Goal: Check status: Check status

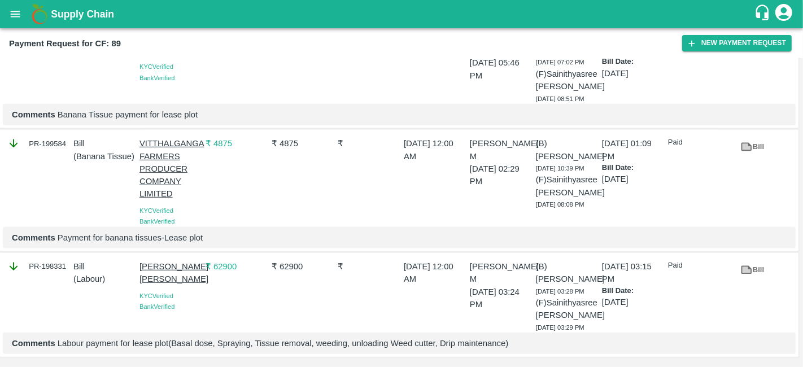
scroll to position [8300, 0]
click at [745, 153] on icon at bounding box center [746, 147] width 12 height 12
click at [742, 44] on icon at bounding box center [746, 41] width 8 height 6
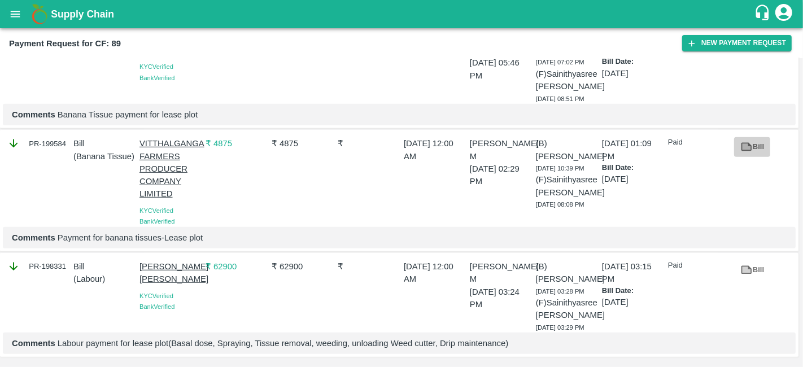
click at [746, 150] on icon at bounding box center [746, 147] width 8 height 6
click at [753, 51] on link "Bill" at bounding box center [752, 42] width 36 height 20
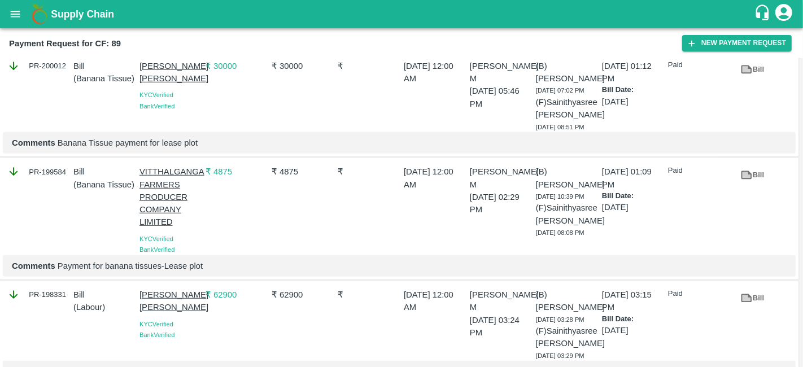
scroll to position [7825, 0]
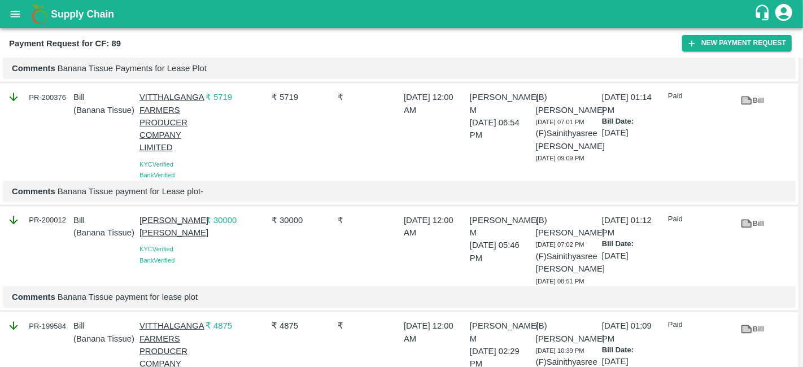
scroll to position [7636, 0]
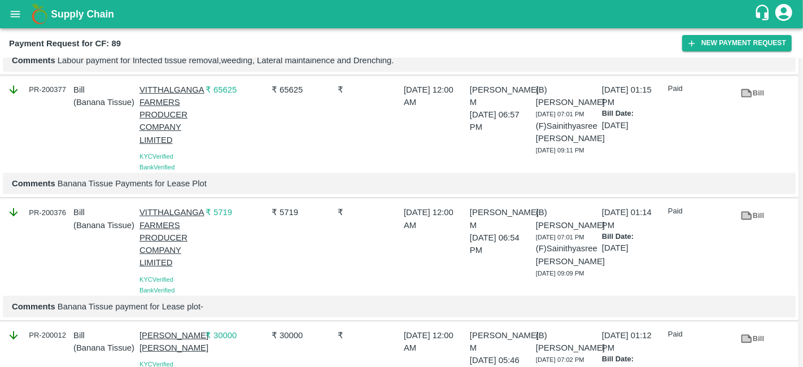
scroll to position [7557, 0]
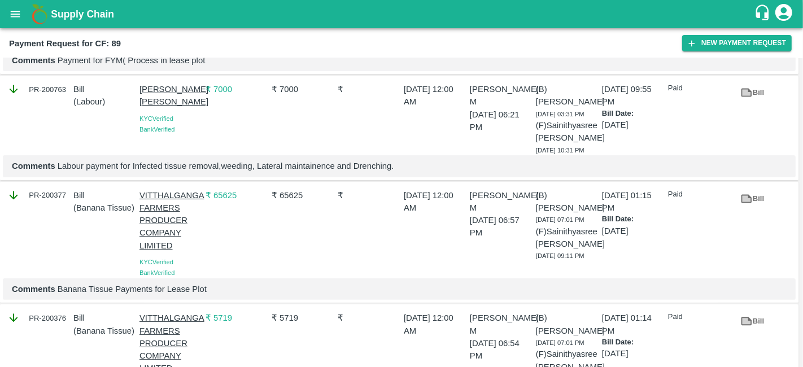
scroll to position [7451, 0]
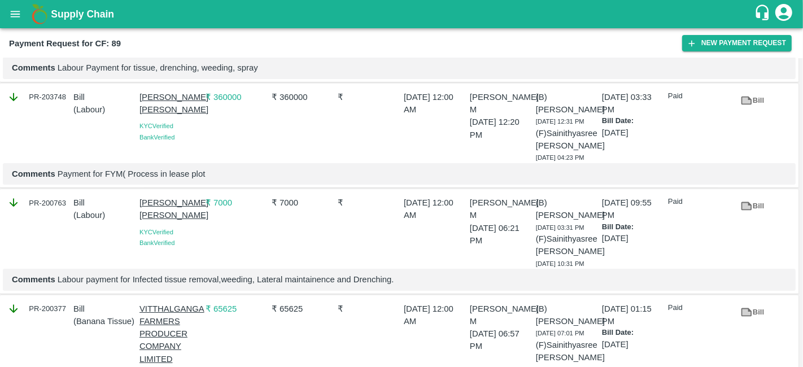
scroll to position [7346, 0]
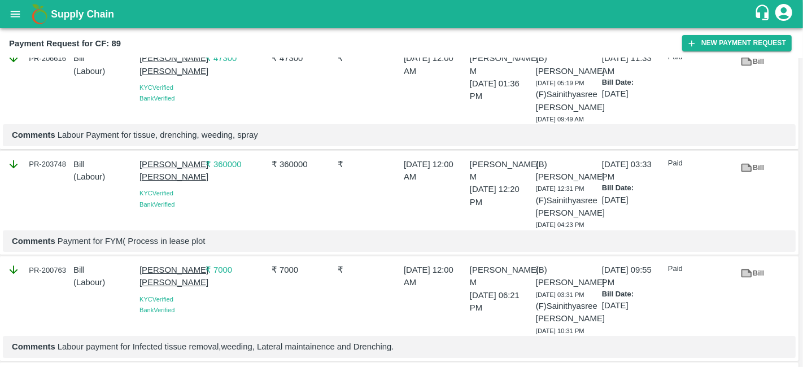
scroll to position [7266, 0]
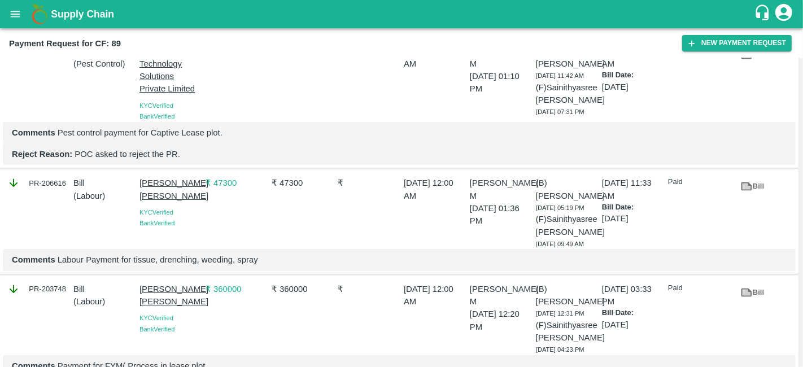
scroll to position [7141, 0]
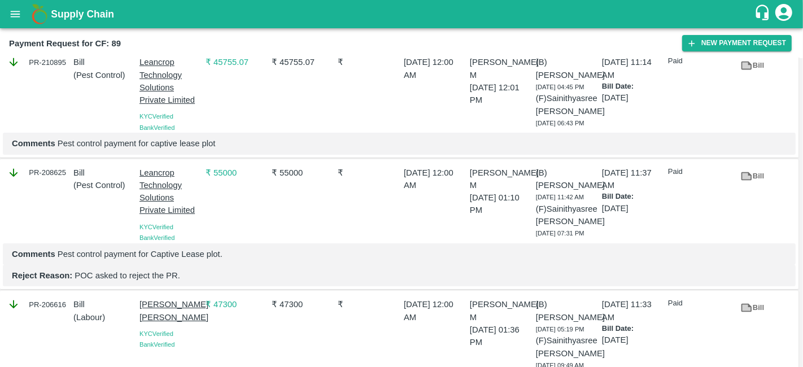
scroll to position [7022, 0]
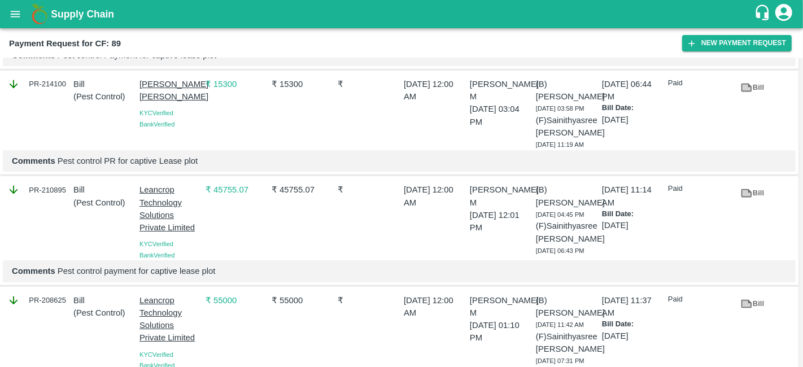
scroll to position [6895, 0]
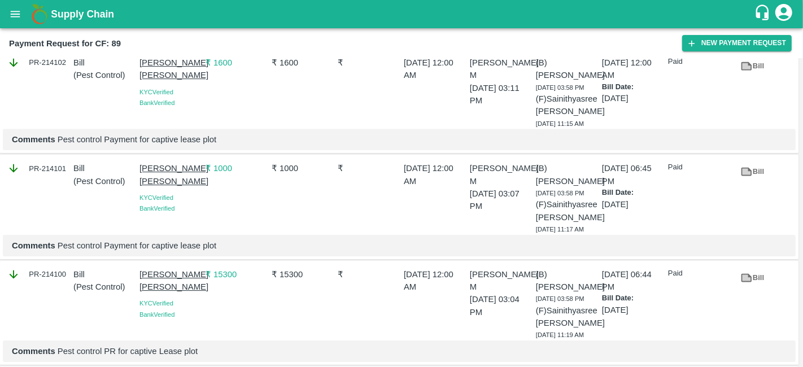
scroll to position [6701, 0]
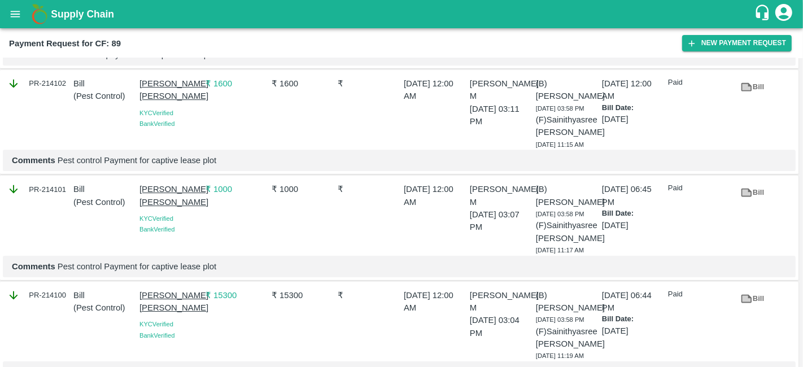
scroll to position [6679, 0]
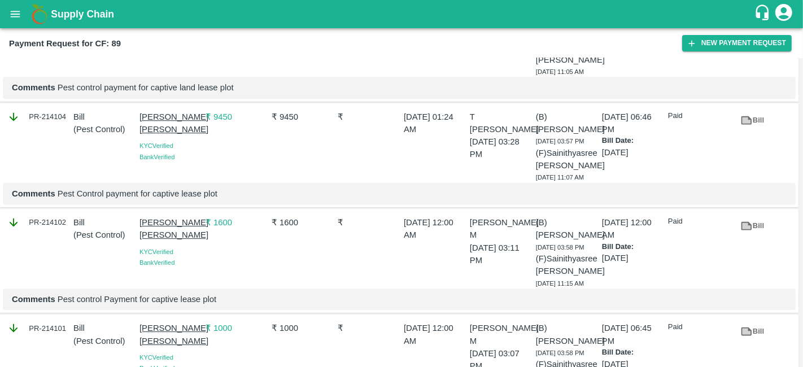
scroll to position [6546, 0]
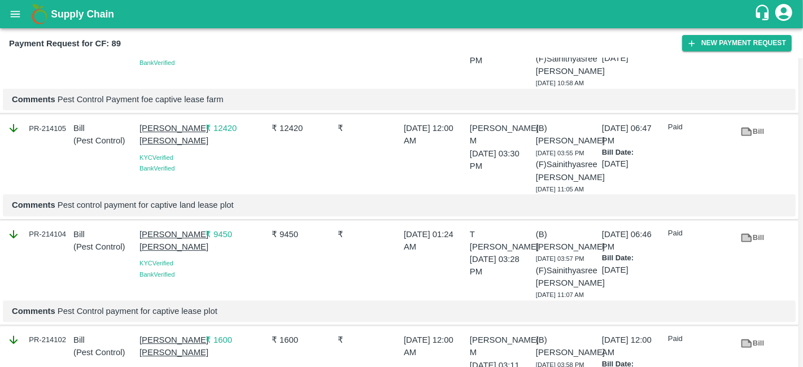
scroll to position [6424, 0]
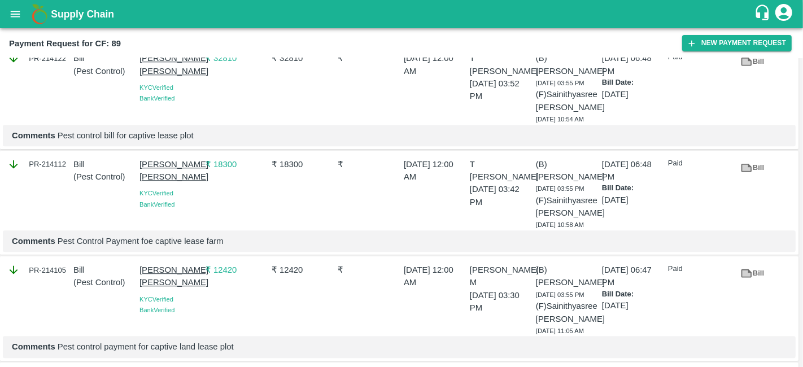
scroll to position [6287, 0]
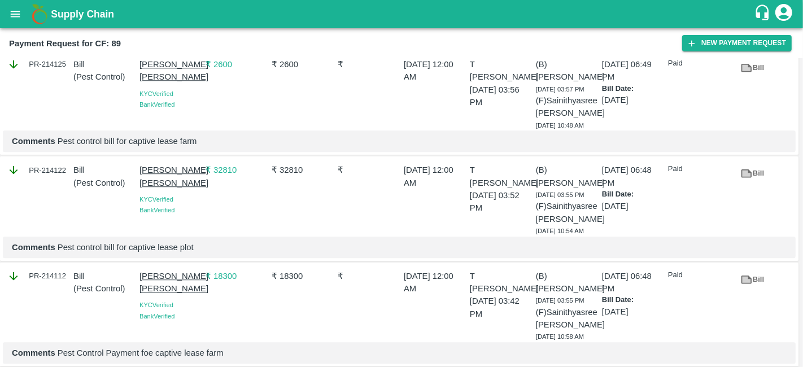
scroll to position [6155, 0]
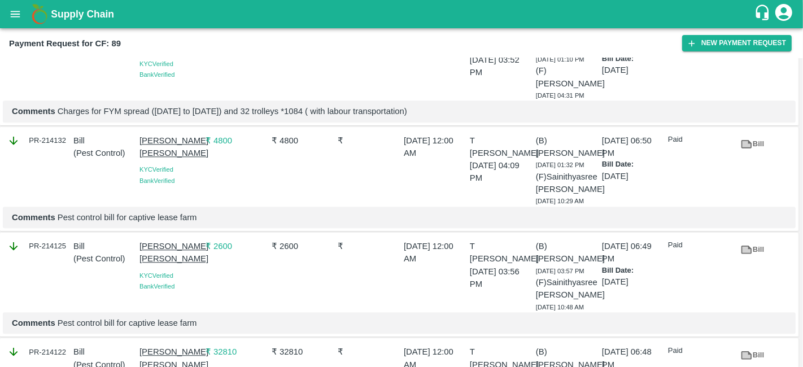
scroll to position [5993, 0]
click at [747, 43] on icon at bounding box center [747, 38] width 11 height 8
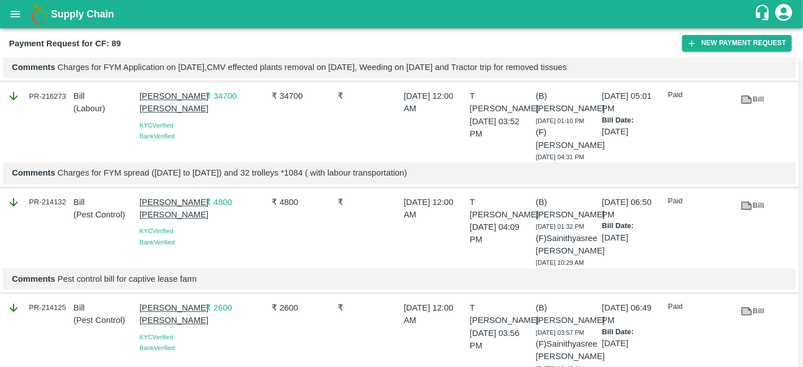
scroll to position [5932, 0]
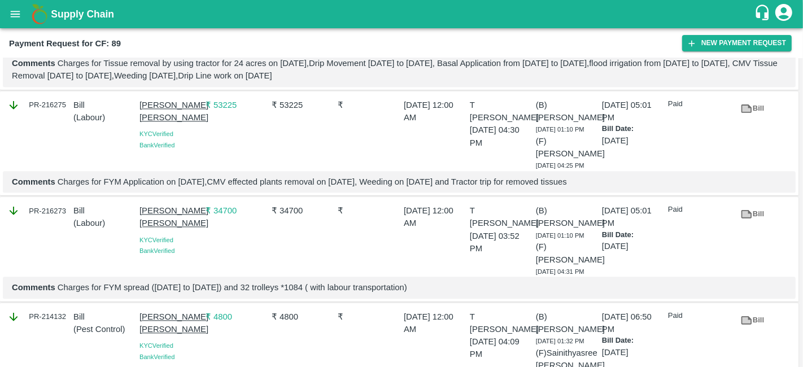
scroll to position [5818, 0]
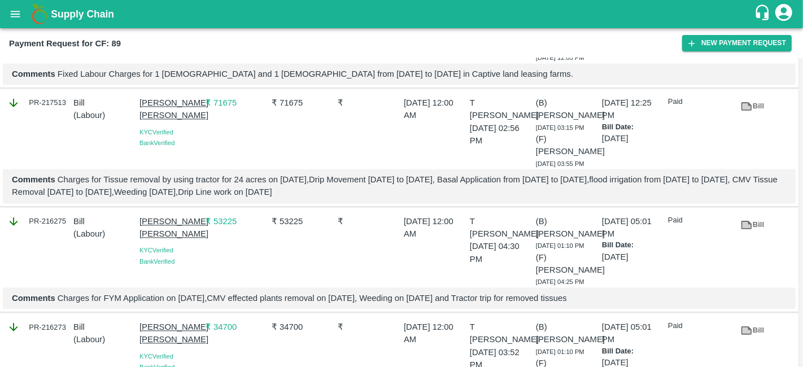
scroll to position [5699, 0]
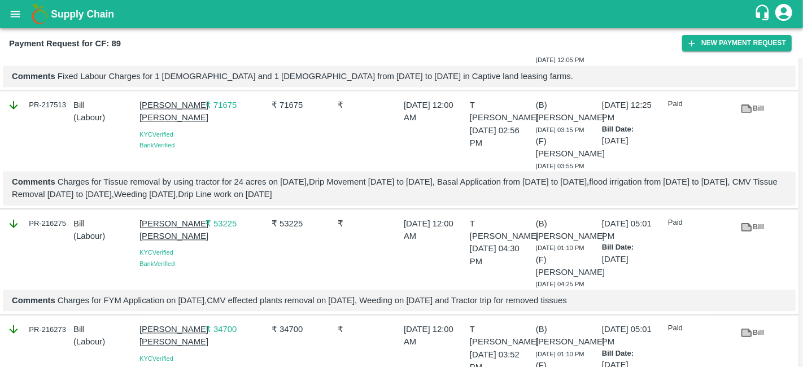
click at [759, 13] on link "Bill" at bounding box center [752, 3] width 36 height 20
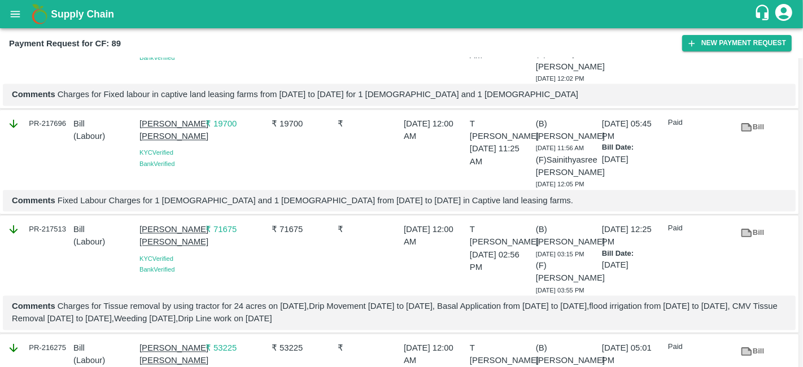
scroll to position [5541, 0]
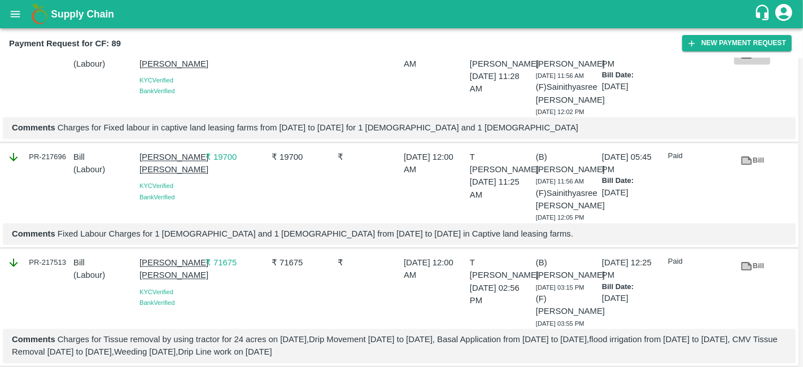
click at [745, 58] on icon at bounding box center [746, 54] width 8 height 6
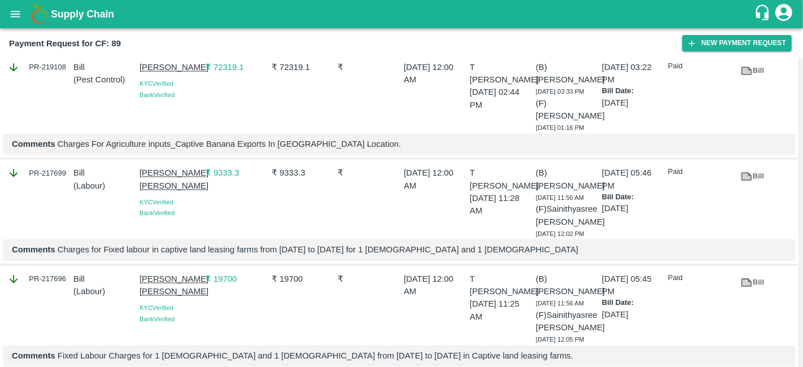
scroll to position [5418, 0]
click at [744, 75] on icon at bounding box center [746, 72] width 8 height 6
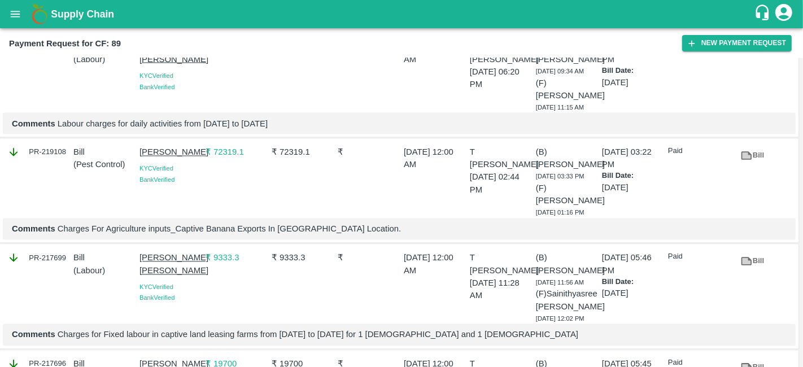
scroll to position [5333, 0]
click at [752, 60] on link "Bill" at bounding box center [752, 51] width 36 height 20
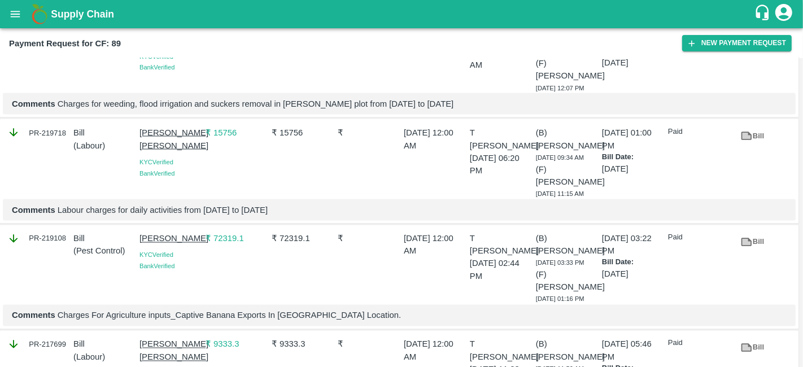
scroll to position [5247, 0]
click at [742, 36] on icon at bounding box center [747, 31] width 11 height 8
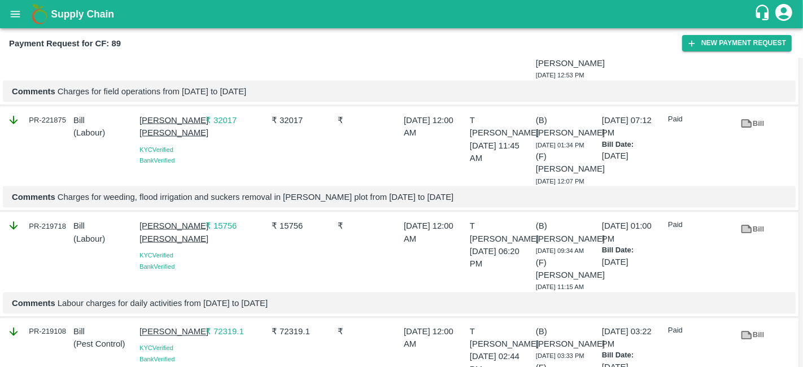
scroll to position [5152, 0]
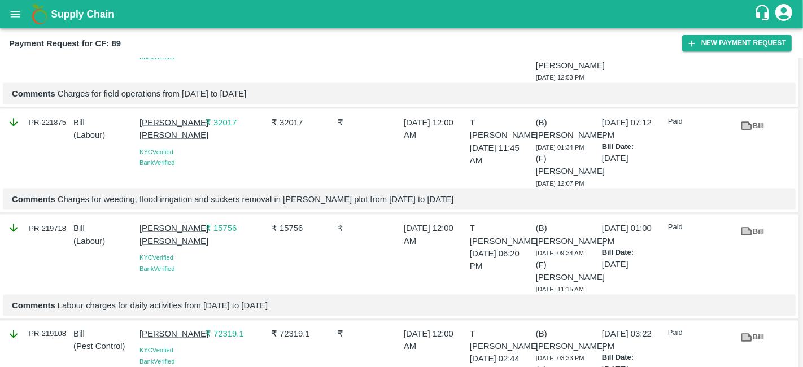
click at [752, 30] on link "Bill" at bounding box center [752, 21] width 36 height 20
